Goal: Feedback & Contribution: Leave review/rating

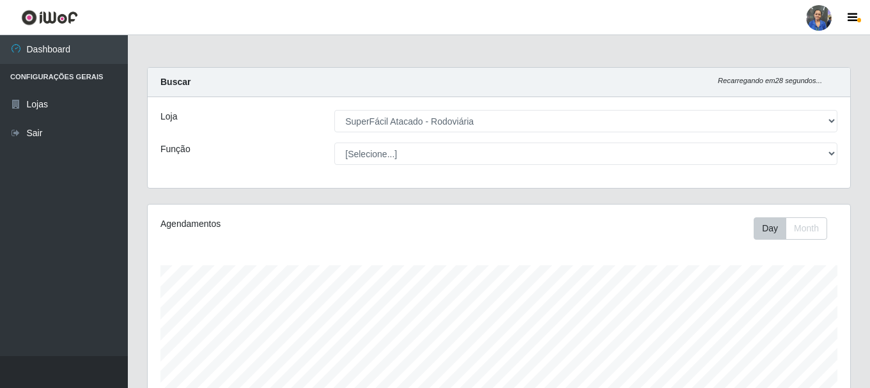
select select "400"
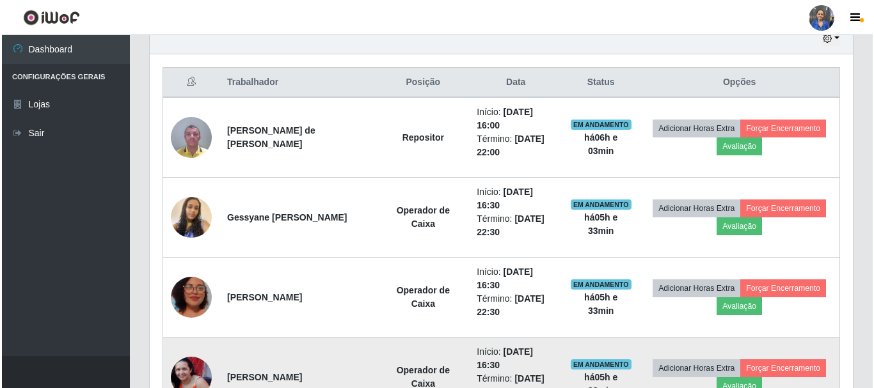
scroll to position [448, 0]
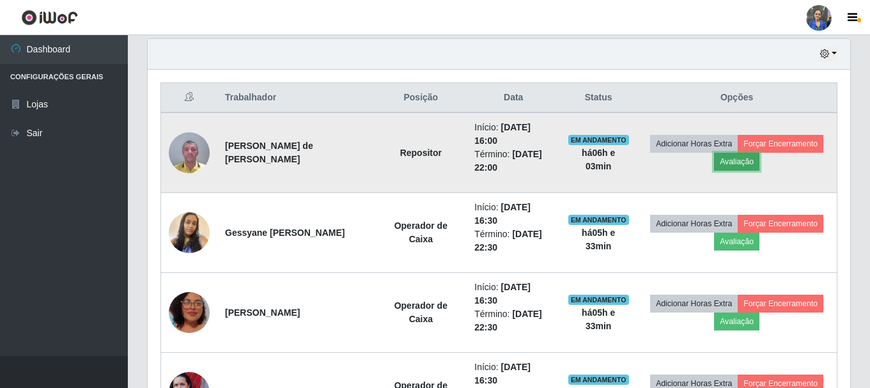
click at [748, 164] on button "Avaliação" at bounding box center [736, 162] width 45 height 18
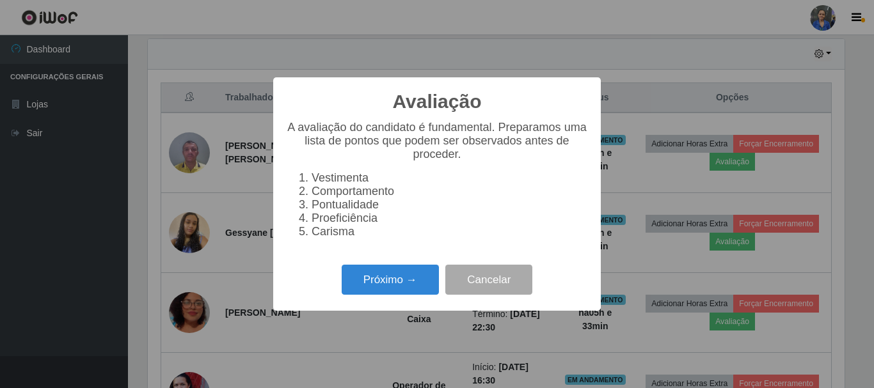
scroll to position [265, 697]
click at [418, 278] on button "Próximo →" at bounding box center [390, 280] width 97 height 30
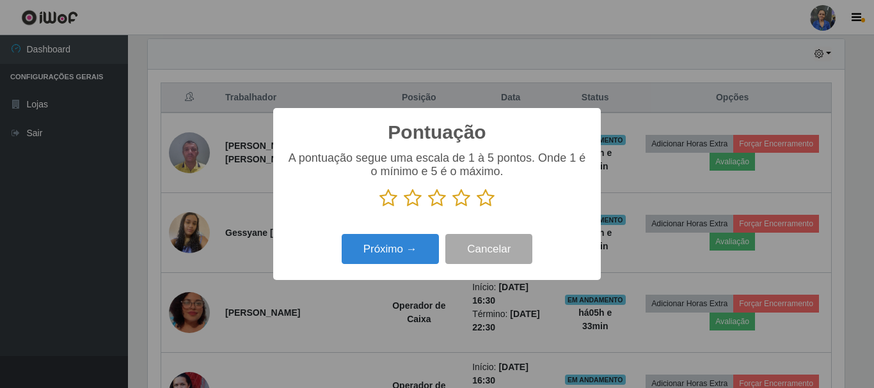
click at [482, 198] on icon at bounding box center [485, 198] width 18 height 19
click at [476, 208] on input "radio" at bounding box center [476, 208] width 0 height 0
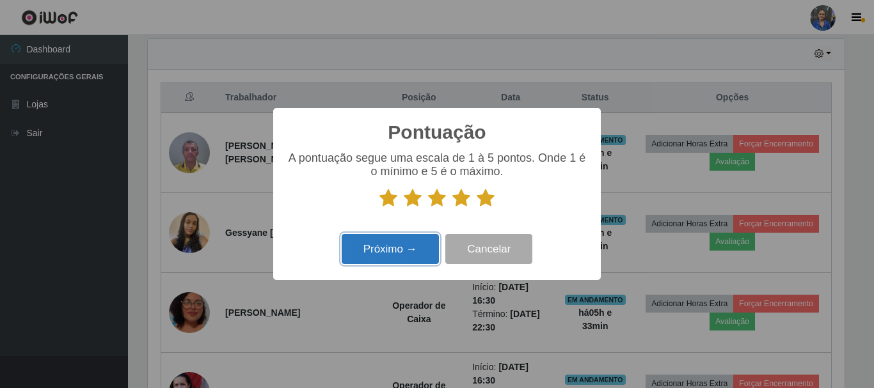
click at [413, 242] on button "Próximo →" at bounding box center [390, 249] width 97 height 30
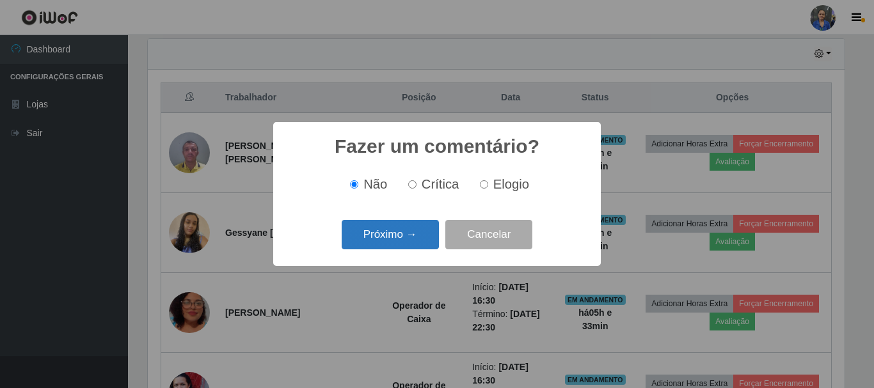
click at [419, 236] on button "Próximo →" at bounding box center [390, 235] width 97 height 30
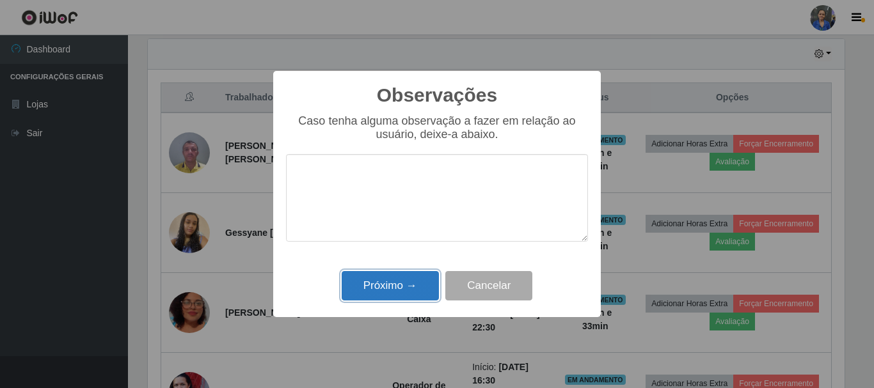
click at [377, 288] on button "Próximo →" at bounding box center [390, 286] width 97 height 30
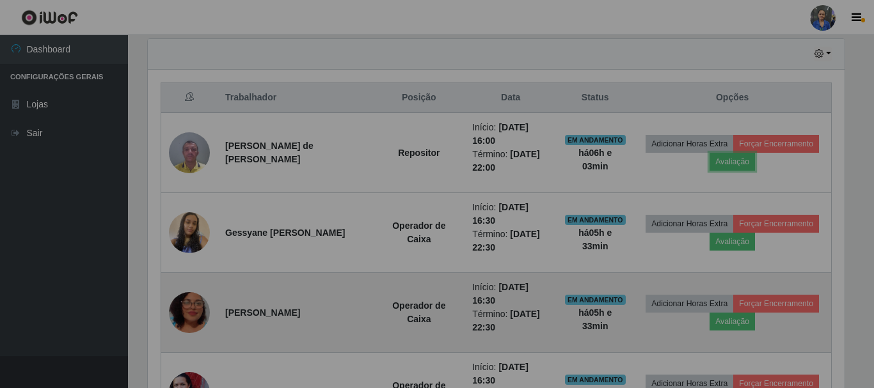
scroll to position [265, 703]
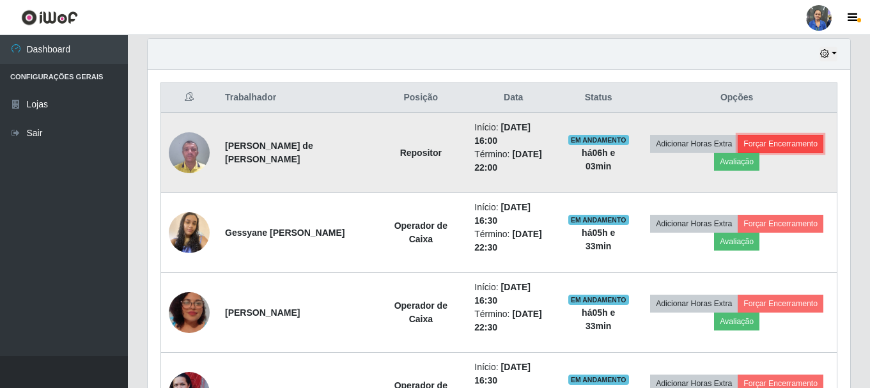
click at [776, 145] on button "Forçar Encerramento" at bounding box center [781, 144] width 86 height 18
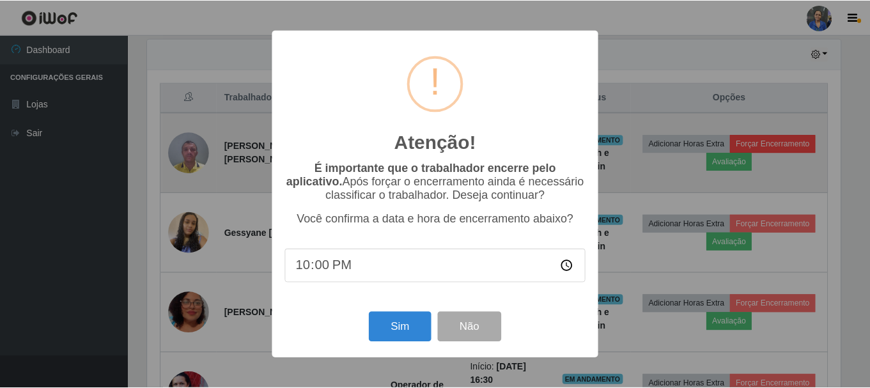
scroll to position [265, 697]
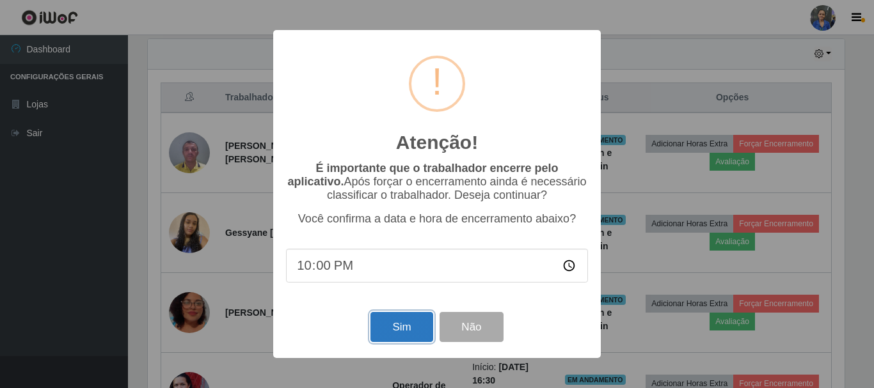
click at [395, 331] on button "Sim" at bounding box center [401, 327] width 62 height 30
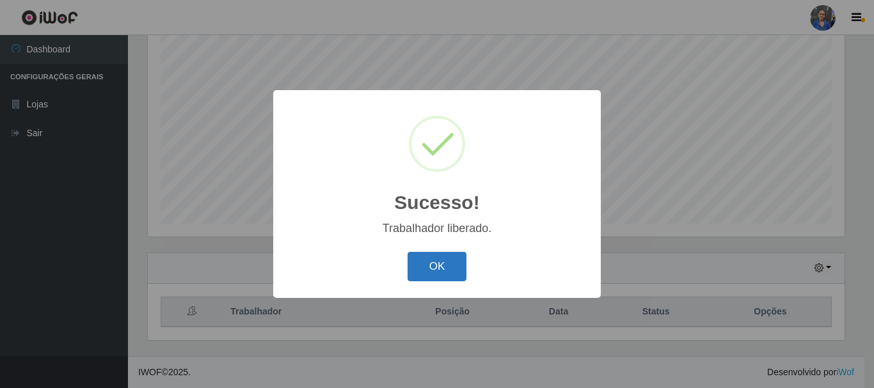
click at [424, 273] on button "OK" at bounding box center [436, 267] width 59 height 30
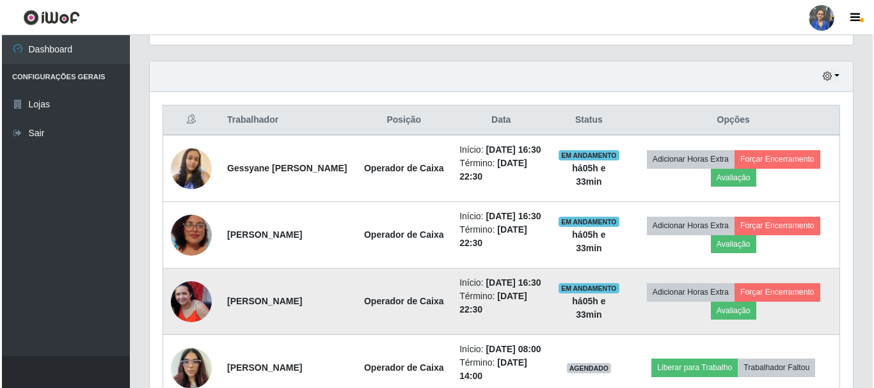
scroll to position [489, 0]
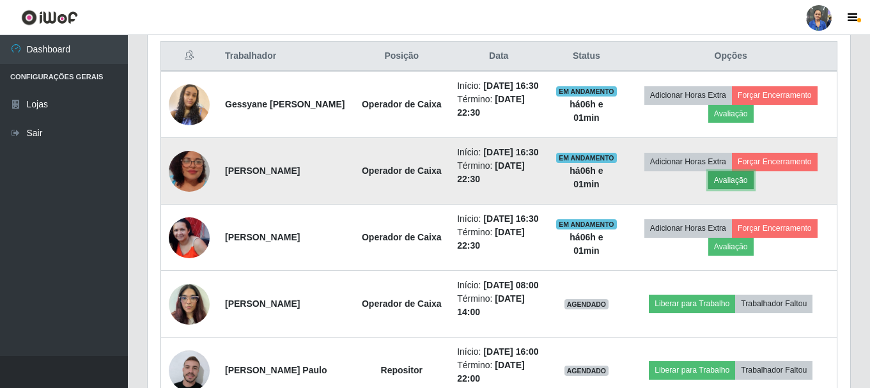
click at [736, 189] on button "Avaliação" at bounding box center [731, 180] width 45 height 18
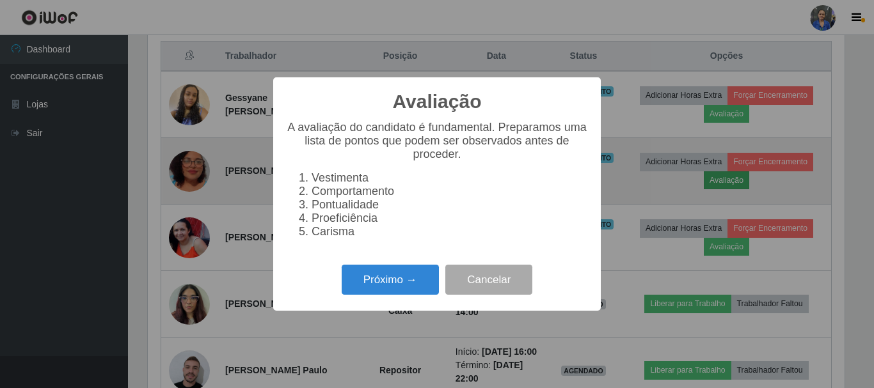
scroll to position [265, 697]
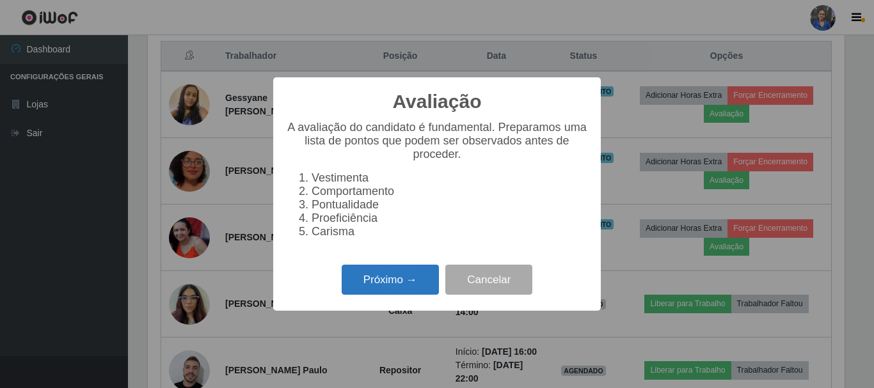
click at [398, 278] on button "Próximo →" at bounding box center [390, 280] width 97 height 30
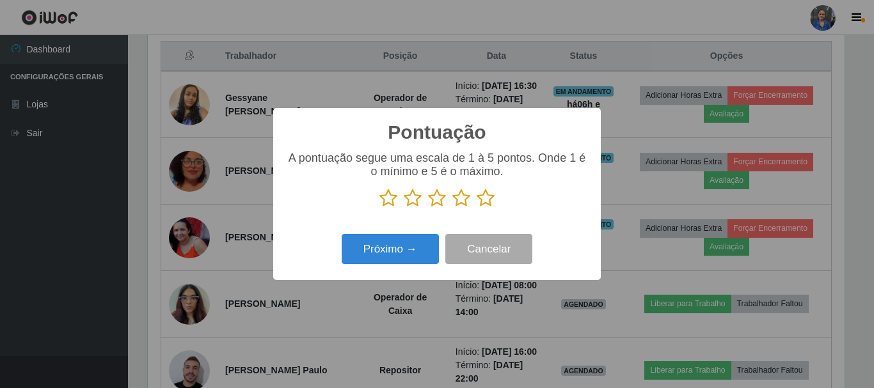
click at [478, 202] on icon at bounding box center [485, 198] width 18 height 19
click at [476, 208] on input "radio" at bounding box center [476, 208] width 0 height 0
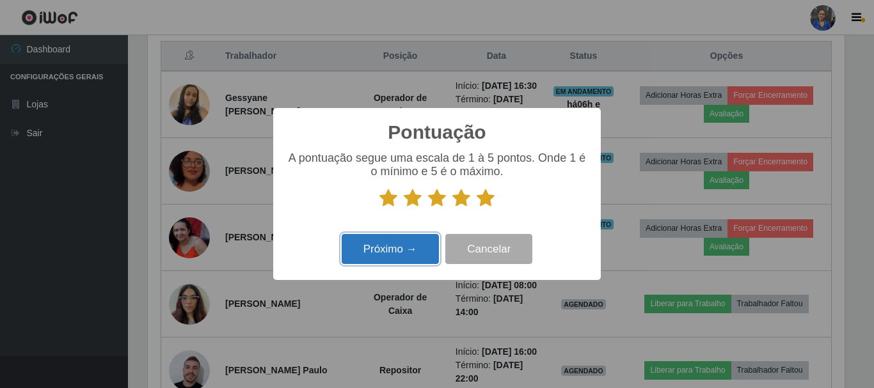
click at [390, 257] on button "Próximo →" at bounding box center [390, 249] width 97 height 30
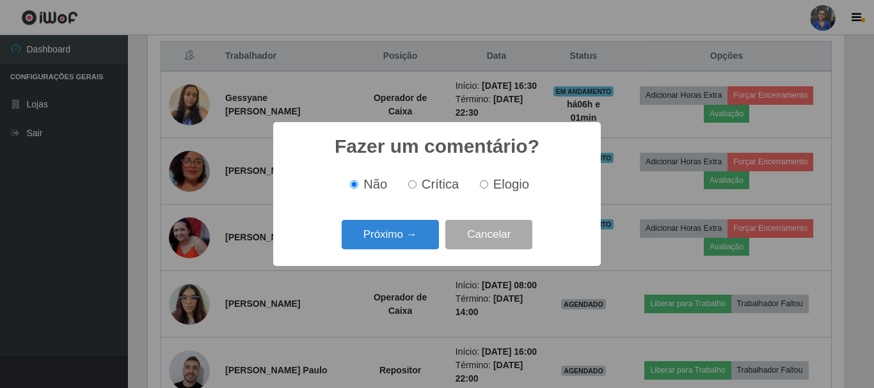
click at [489, 187] on label "Elogio" at bounding box center [502, 184] width 54 height 15
click at [488, 187] on input "Elogio" at bounding box center [484, 184] width 8 height 8
radio input "true"
click at [414, 233] on button "Próximo →" at bounding box center [390, 235] width 97 height 30
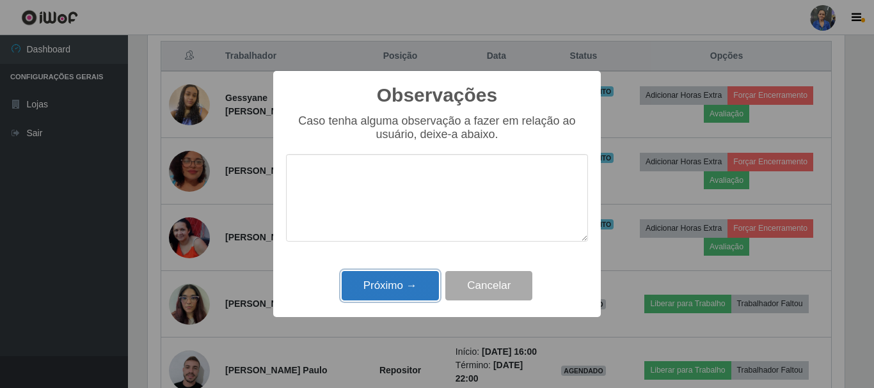
click at [368, 292] on button "Próximo →" at bounding box center [390, 286] width 97 height 30
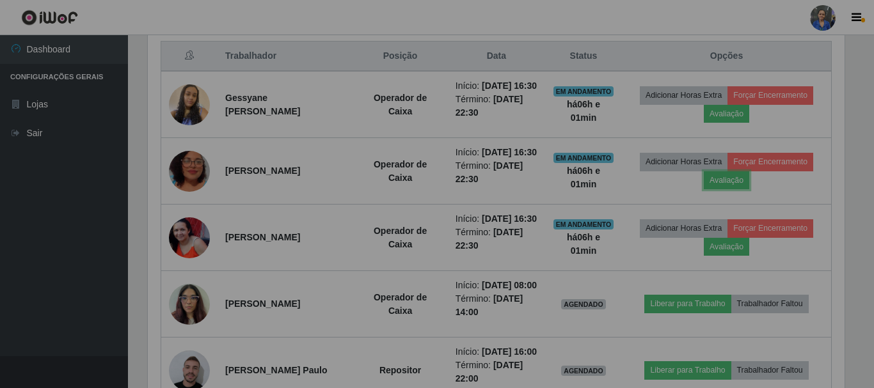
scroll to position [265, 703]
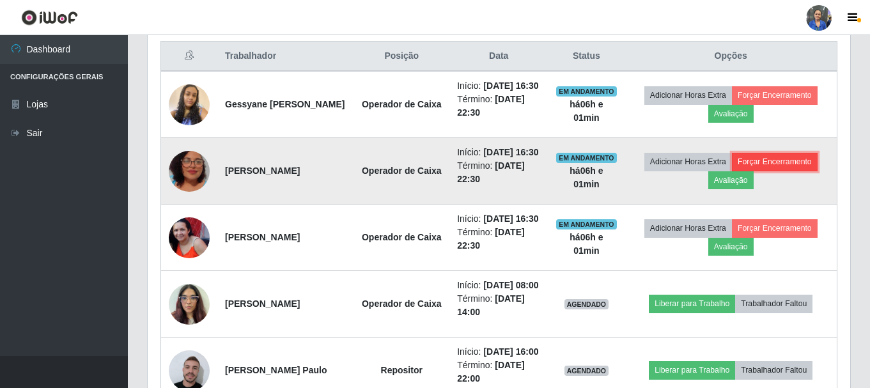
click at [781, 171] on button "Forçar Encerramento" at bounding box center [775, 162] width 86 height 18
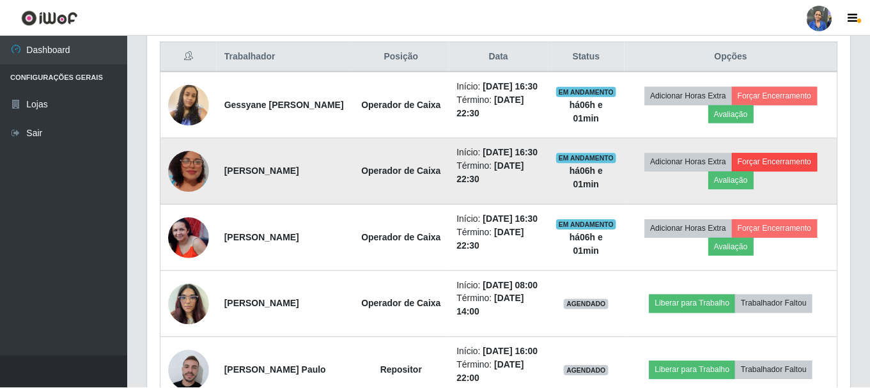
scroll to position [265, 697]
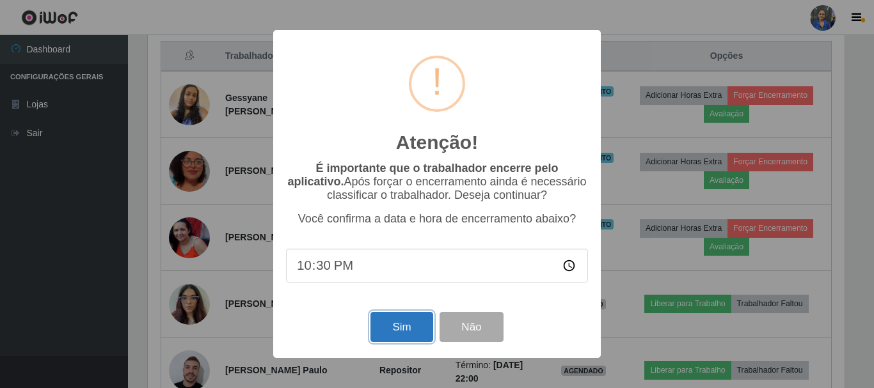
click at [404, 325] on button "Sim" at bounding box center [401, 327] width 62 height 30
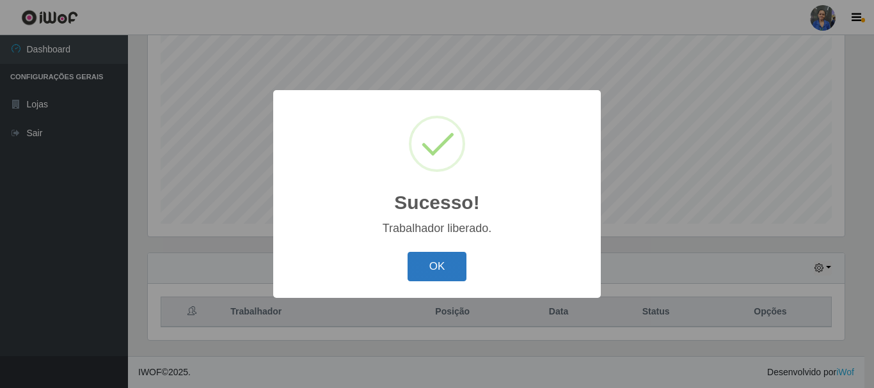
click at [425, 277] on button "OK" at bounding box center [436, 267] width 59 height 30
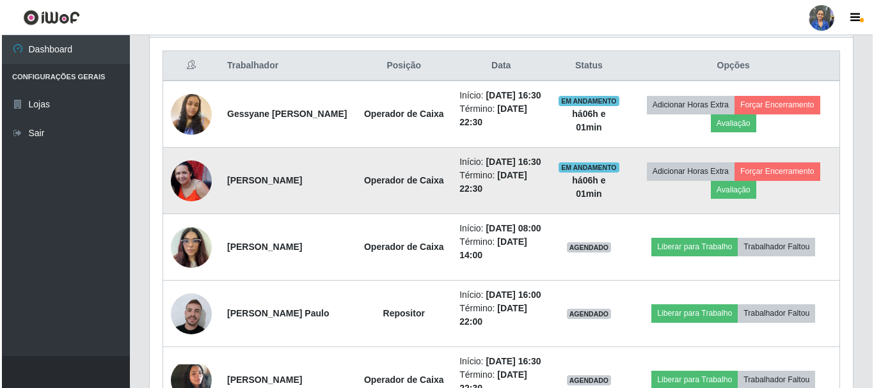
scroll to position [489, 0]
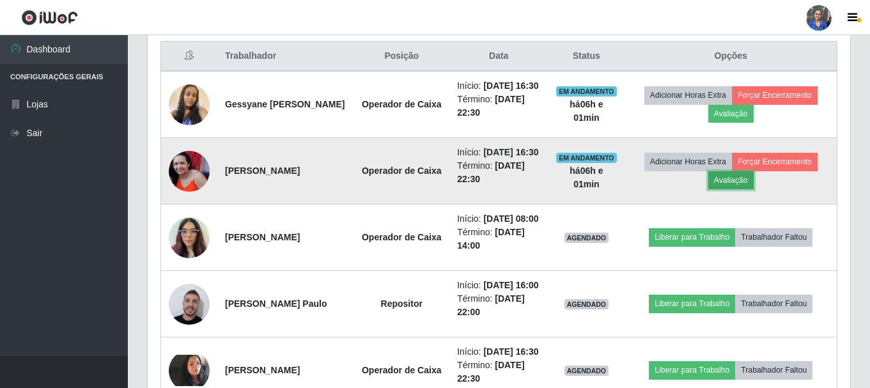
click at [737, 189] on button "Avaliação" at bounding box center [731, 180] width 45 height 18
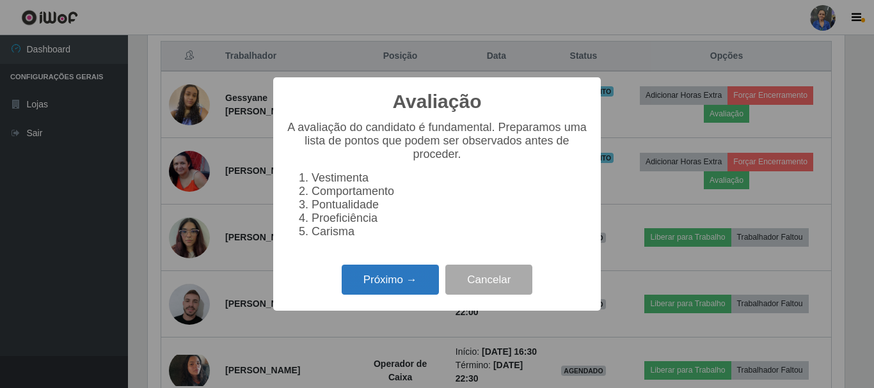
click at [400, 284] on button "Próximo →" at bounding box center [390, 280] width 97 height 30
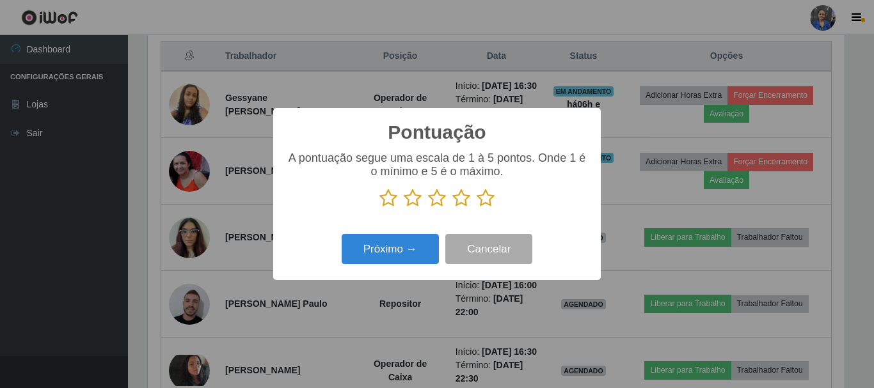
scroll to position [639327, 638896]
click at [485, 199] on icon at bounding box center [485, 198] width 18 height 19
click at [476, 208] on input "radio" at bounding box center [476, 208] width 0 height 0
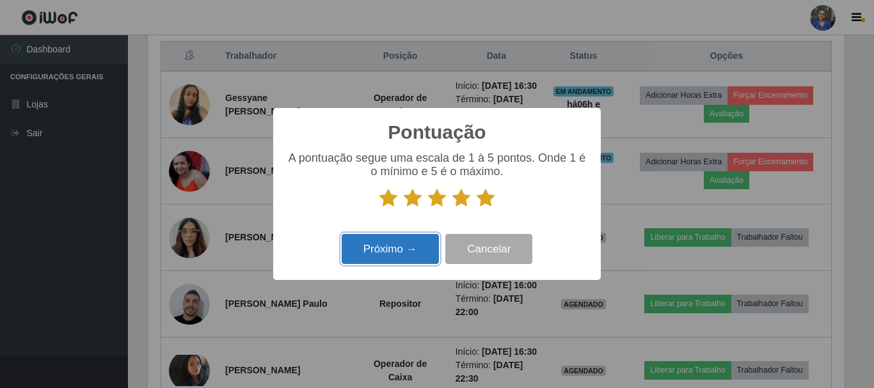
click at [382, 251] on button "Próximo →" at bounding box center [390, 249] width 97 height 30
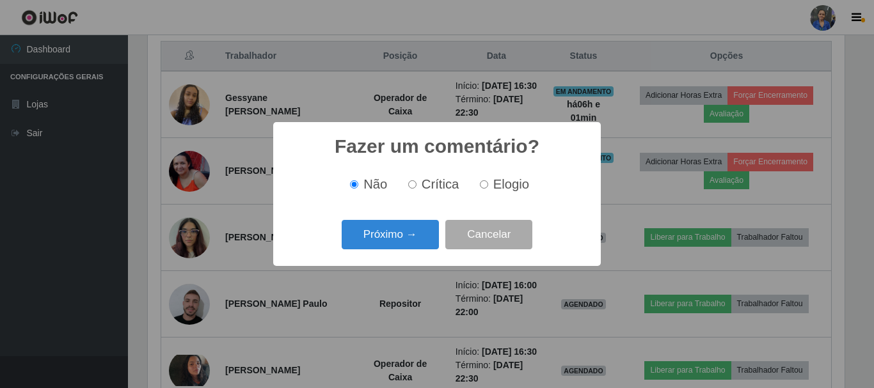
click at [476, 187] on label "Elogio" at bounding box center [502, 184] width 54 height 15
click at [480, 187] on input "Elogio" at bounding box center [484, 184] width 8 height 8
radio input "true"
click at [384, 246] on button "Próximo →" at bounding box center [390, 235] width 97 height 30
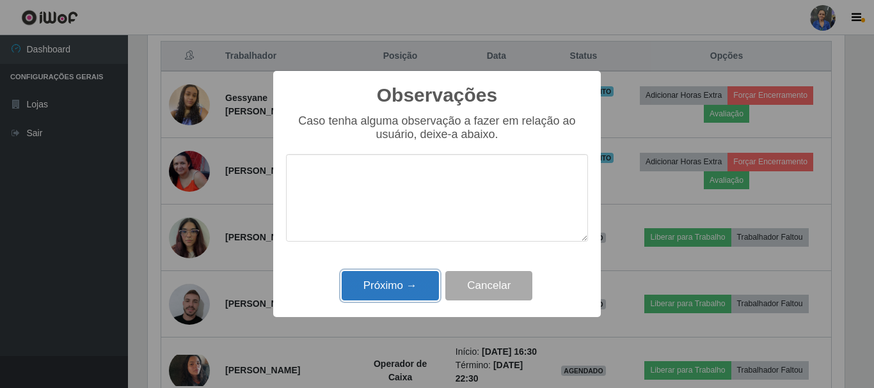
click at [382, 285] on button "Próximo →" at bounding box center [390, 286] width 97 height 30
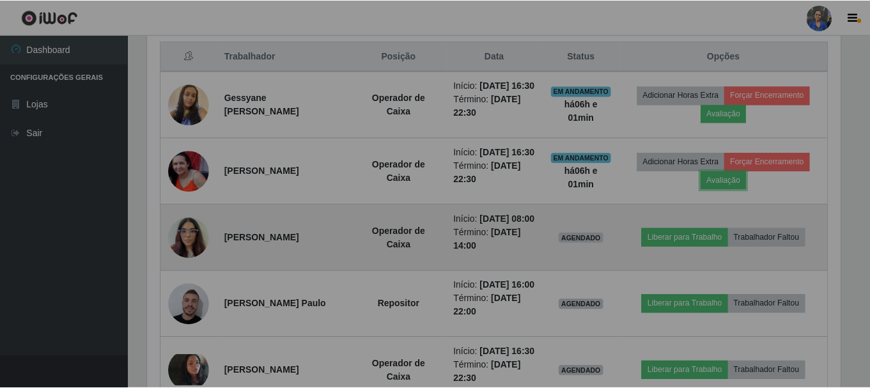
scroll to position [265, 703]
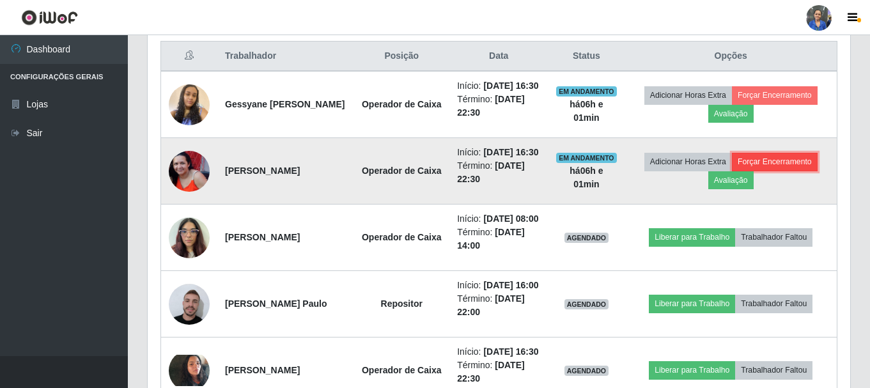
click at [780, 171] on button "Forçar Encerramento" at bounding box center [775, 162] width 86 height 18
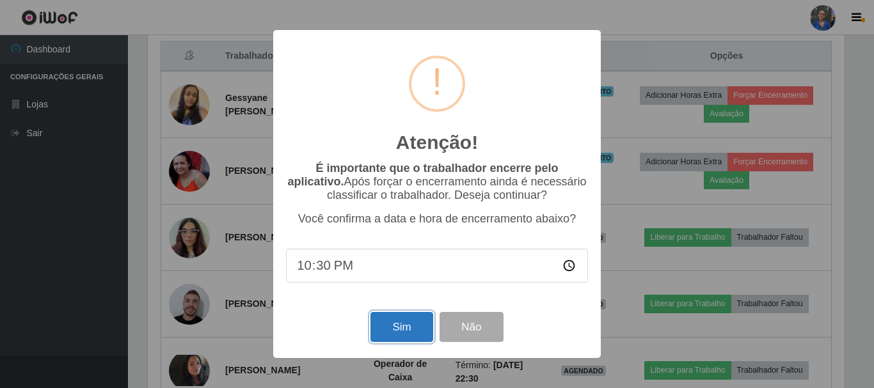
click at [396, 325] on button "Sim" at bounding box center [401, 327] width 62 height 30
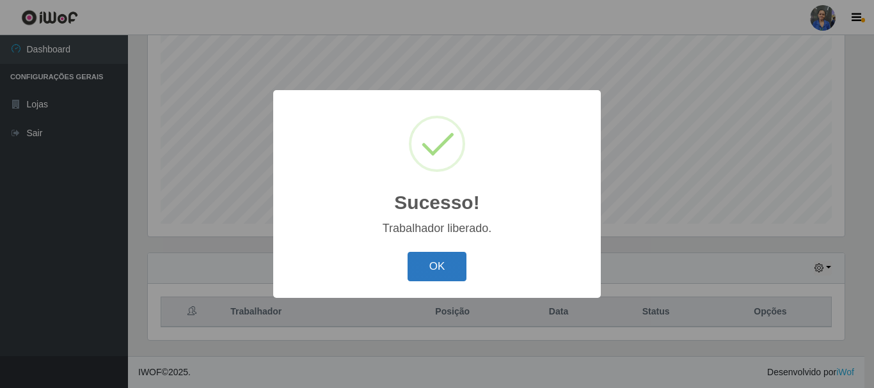
click at [425, 264] on button "OK" at bounding box center [436, 267] width 59 height 30
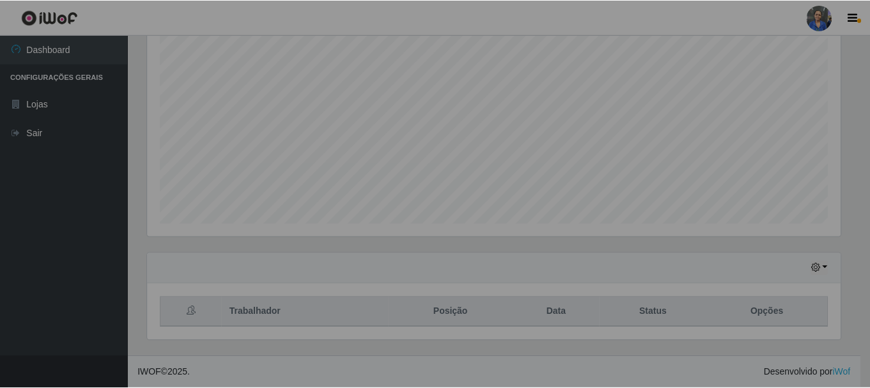
scroll to position [0, 0]
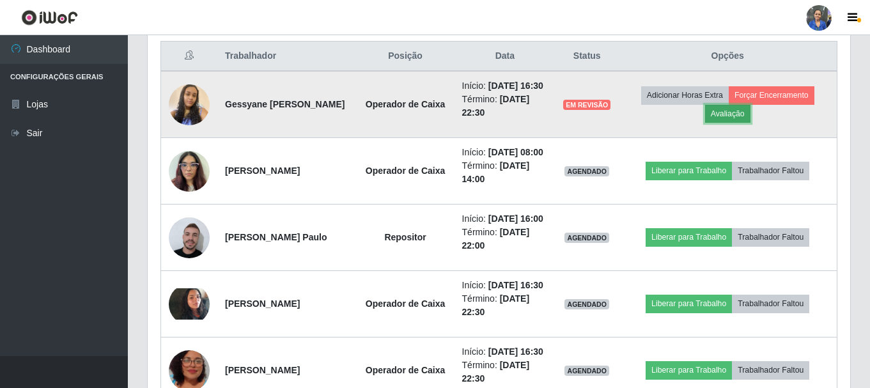
click at [730, 118] on button "Avaliação" at bounding box center [727, 114] width 45 height 18
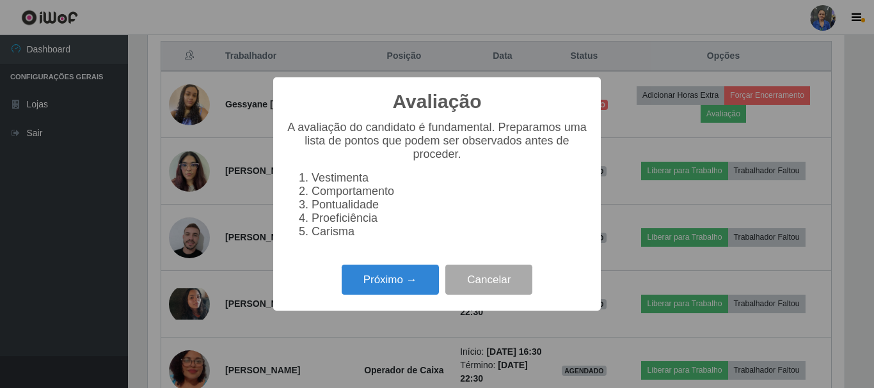
scroll to position [265, 697]
click at [416, 285] on button "Próximo →" at bounding box center [390, 280] width 97 height 30
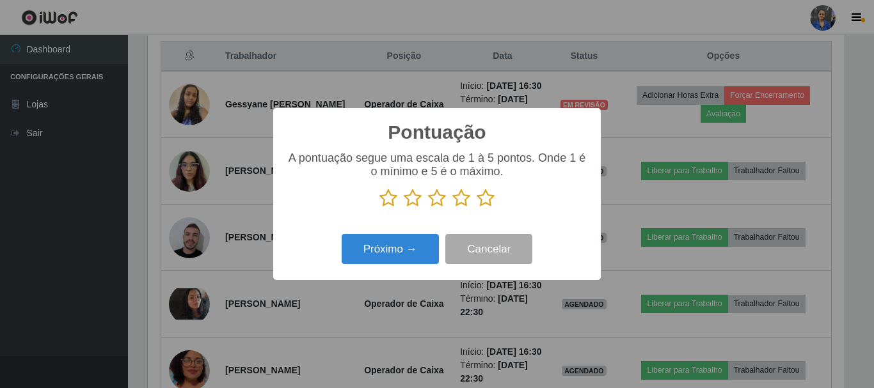
click at [390, 203] on icon at bounding box center [388, 198] width 18 height 19
click at [379, 208] on input "radio" at bounding box center [379, 208] width 0 height 0
click at [382, 253] on button "Próximo →" at bounding box center [390, 249] width 97 height 30
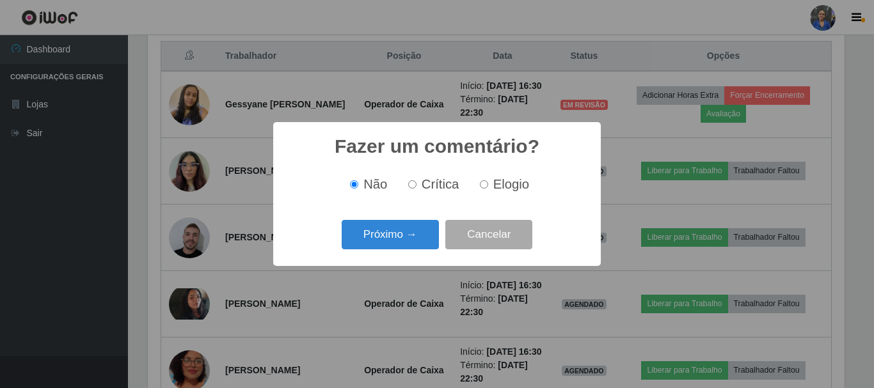
click at [414, 188] on input "Crítica" at bounding box center [412, 184] width 8 height 8
radio input "true"
click at [394, 243] on button "Próximo →" at bounding box center [390, 235] width 97 height 30
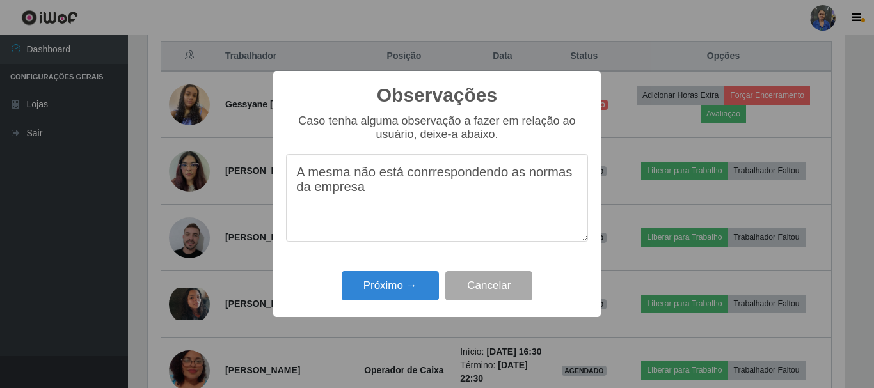
click at [424, 179] on textarea "A mesma não está conrrespondendo as normas da empresa" at bounding box center [437, 198] width 302 height 88
click at [431, 179] on textarea "A mesma não está conrrespondendo as normas da empresa" at bounding box center [437, 198] width 302 height 88
click at [438, 188] on textarea "A mesma não está correspondendo as normas da empresa" at bounding box center [437, 198] width 302 height 88
type textarea "A mesma não está correspondendo as normas da empresa."
click at [386, 290] on button "Próximo →" at bounding box center [390, 286] width 97 height 30
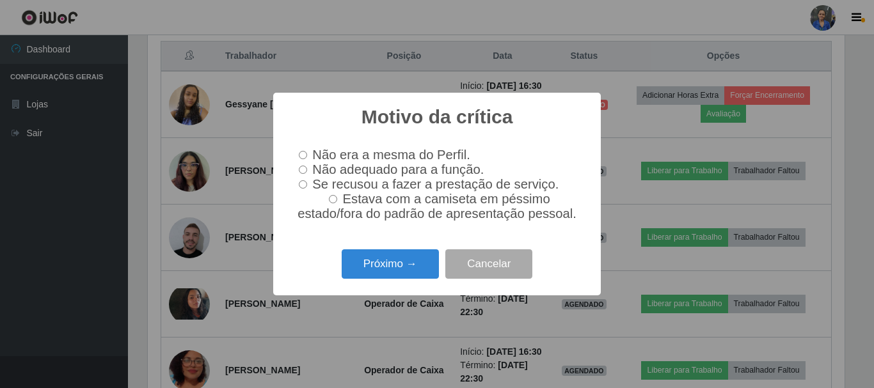
click at [306, 169] on input "Não adequado para a função." at bounding box center [303, 170] width 8 height 8
radio input "true"
click at [397, 269] on button "Próximo →" at bounding box center [390, 264] width 97 height 30
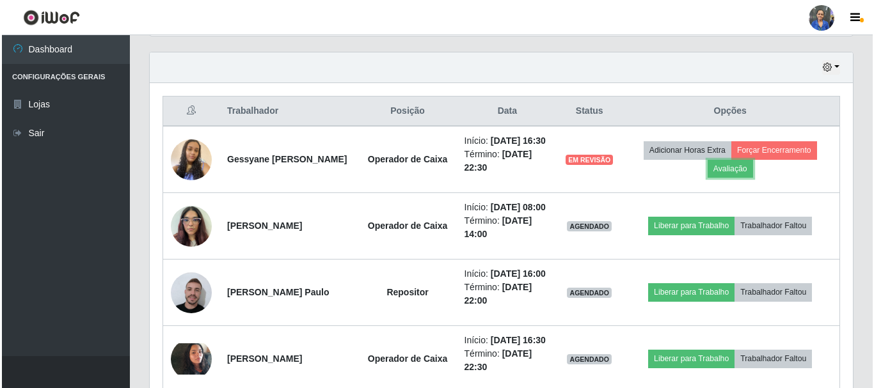
scroll to position [361, 0]
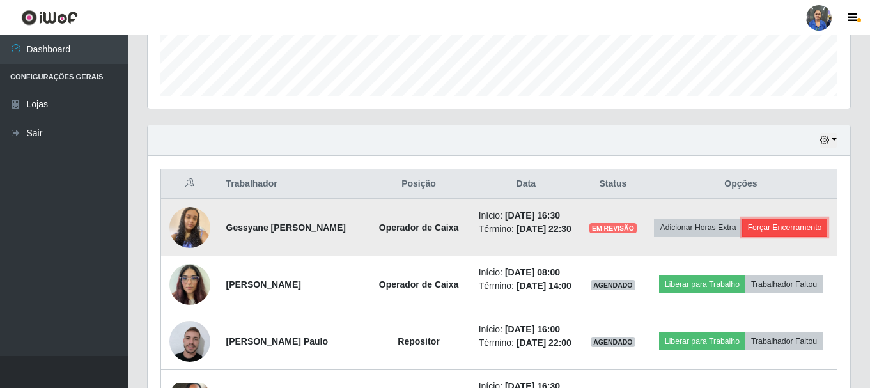
click at [743, 237] on button "Forçar Encerramento" at bounding box center [786, 228] width 86 height 18
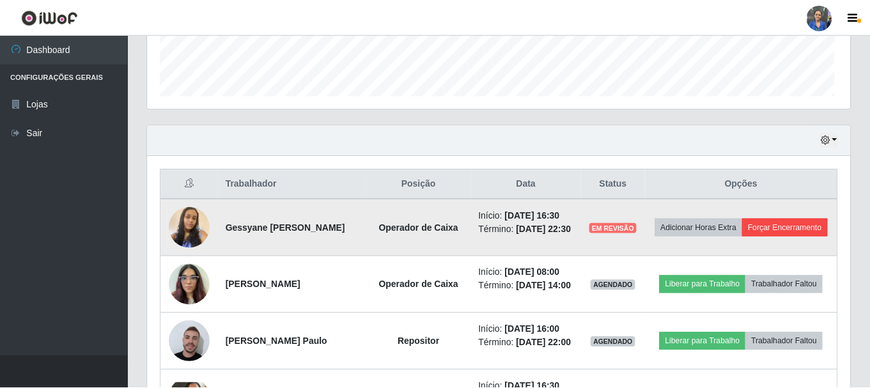
scroll to position [265, 697]
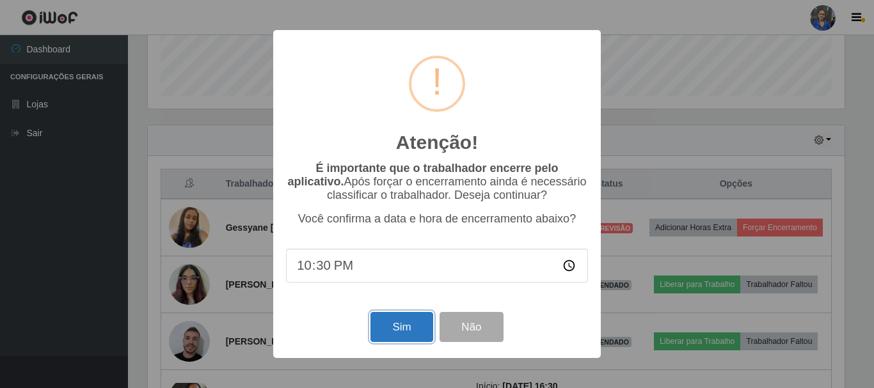
click at [424, 326] on button "Sim" at bounding box center [401, 327] width 62 height 30
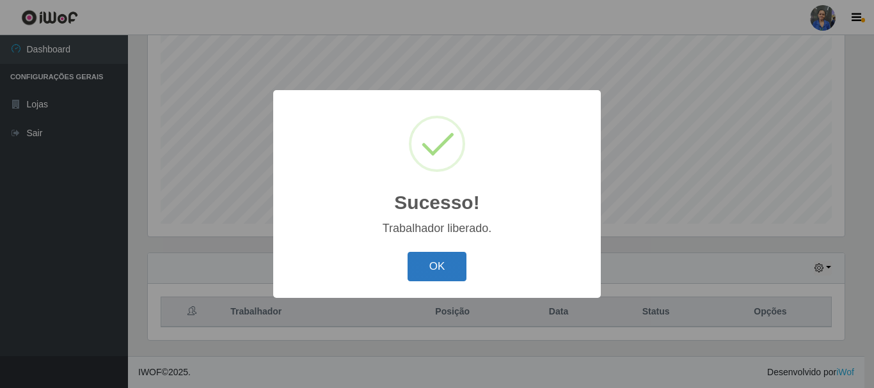
click at [454, 271] on button "OK" at bounding box center [436, 267] width 59 height 30
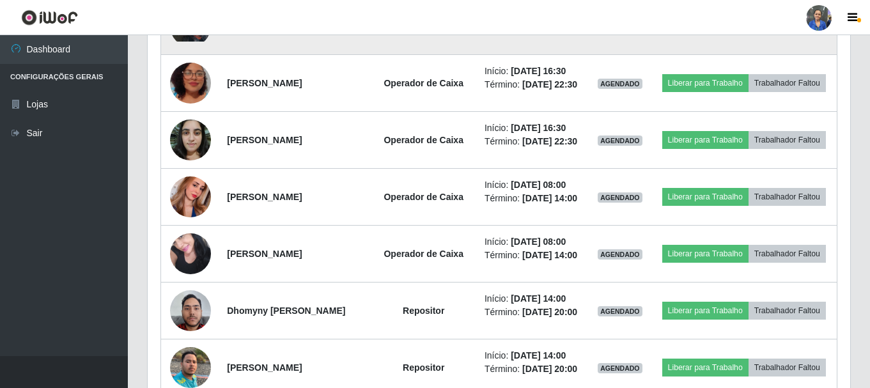
scroll to position [681, 0]
